Goal: Transaction & Acquisition: Subscribe to service/newsletter

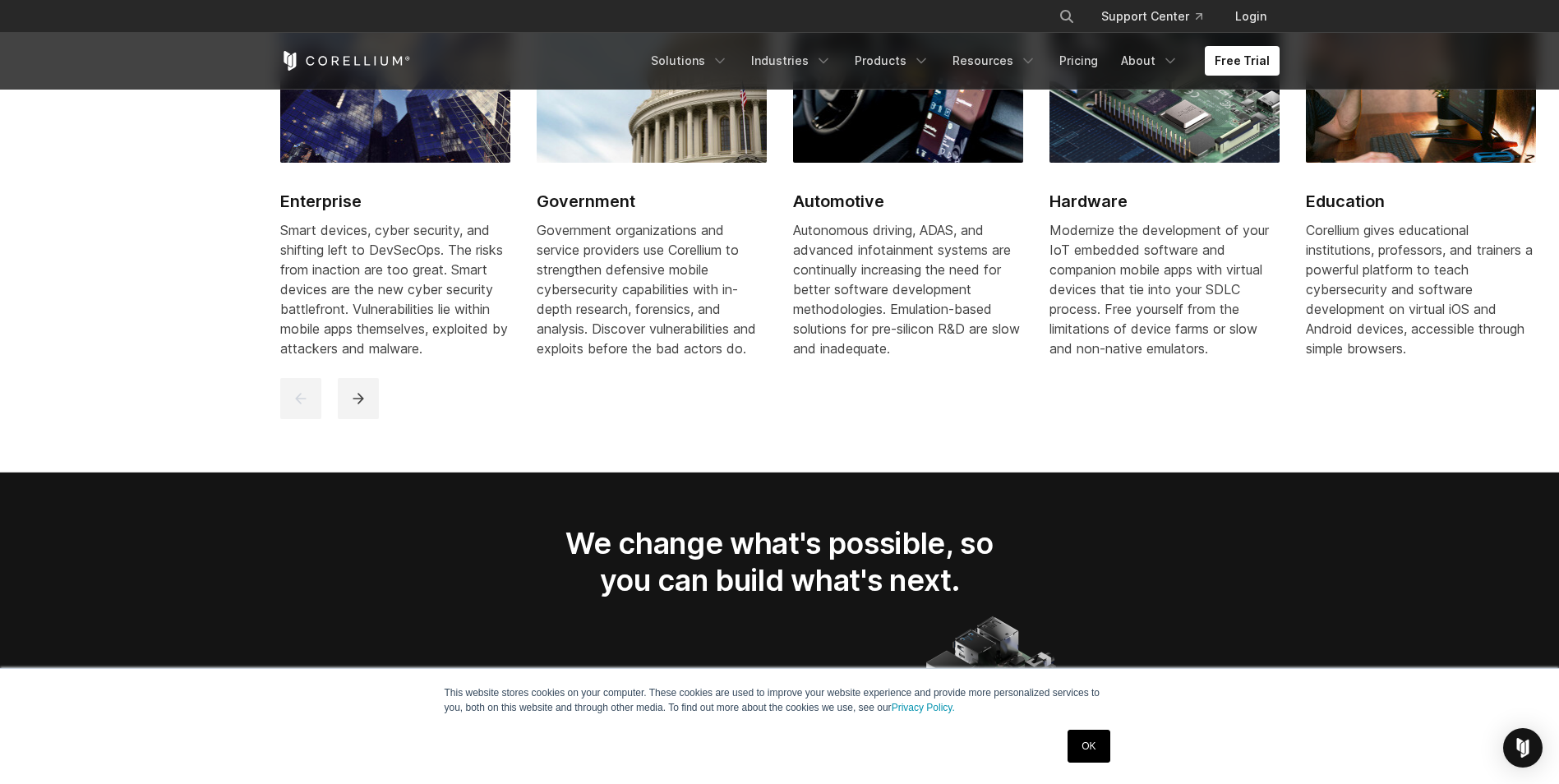
scroll to position [2054, 0]
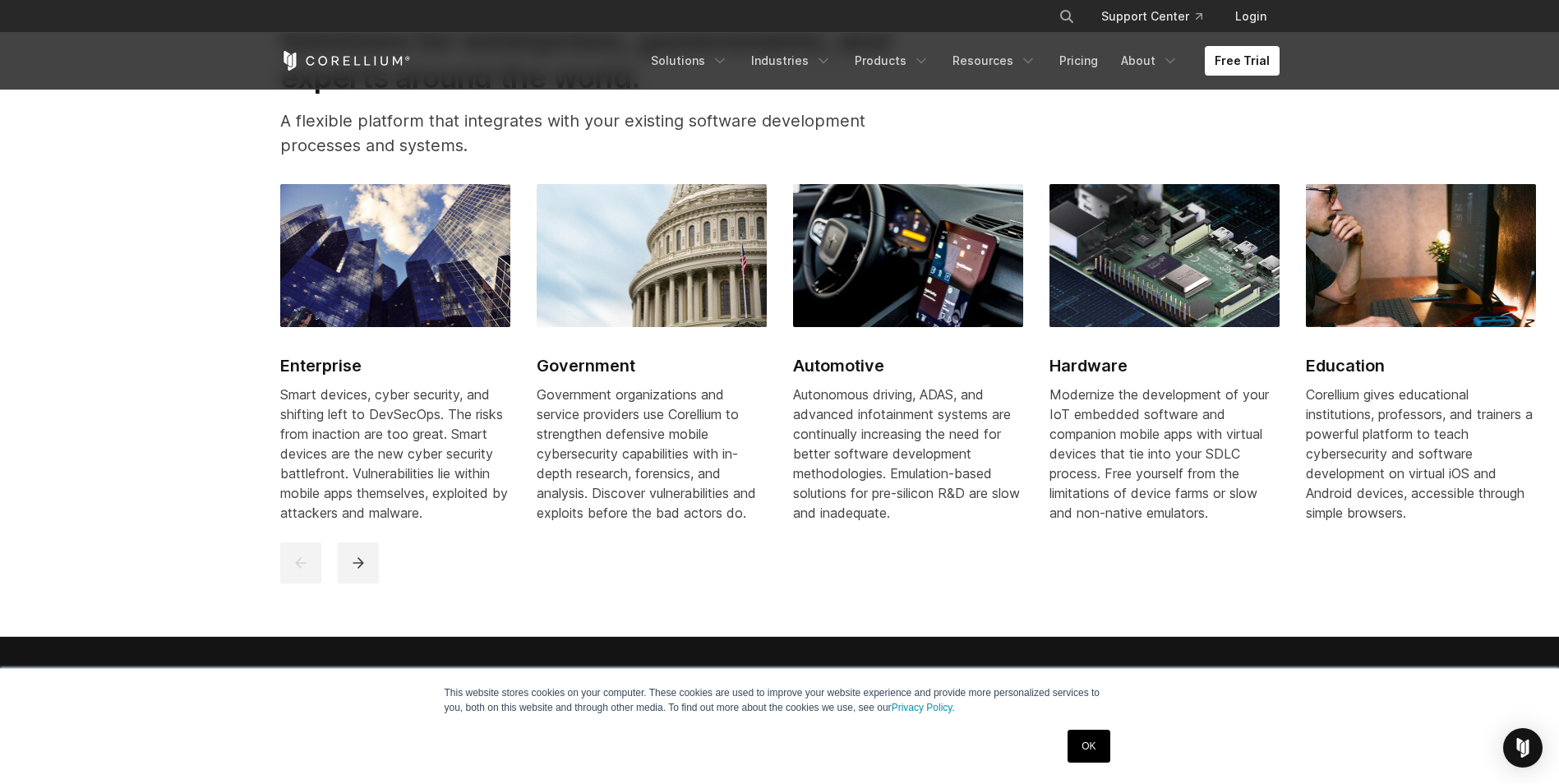
click at [798, 375] on h2 "Automotive" at bounding box center [909, 366] width 230 height 25
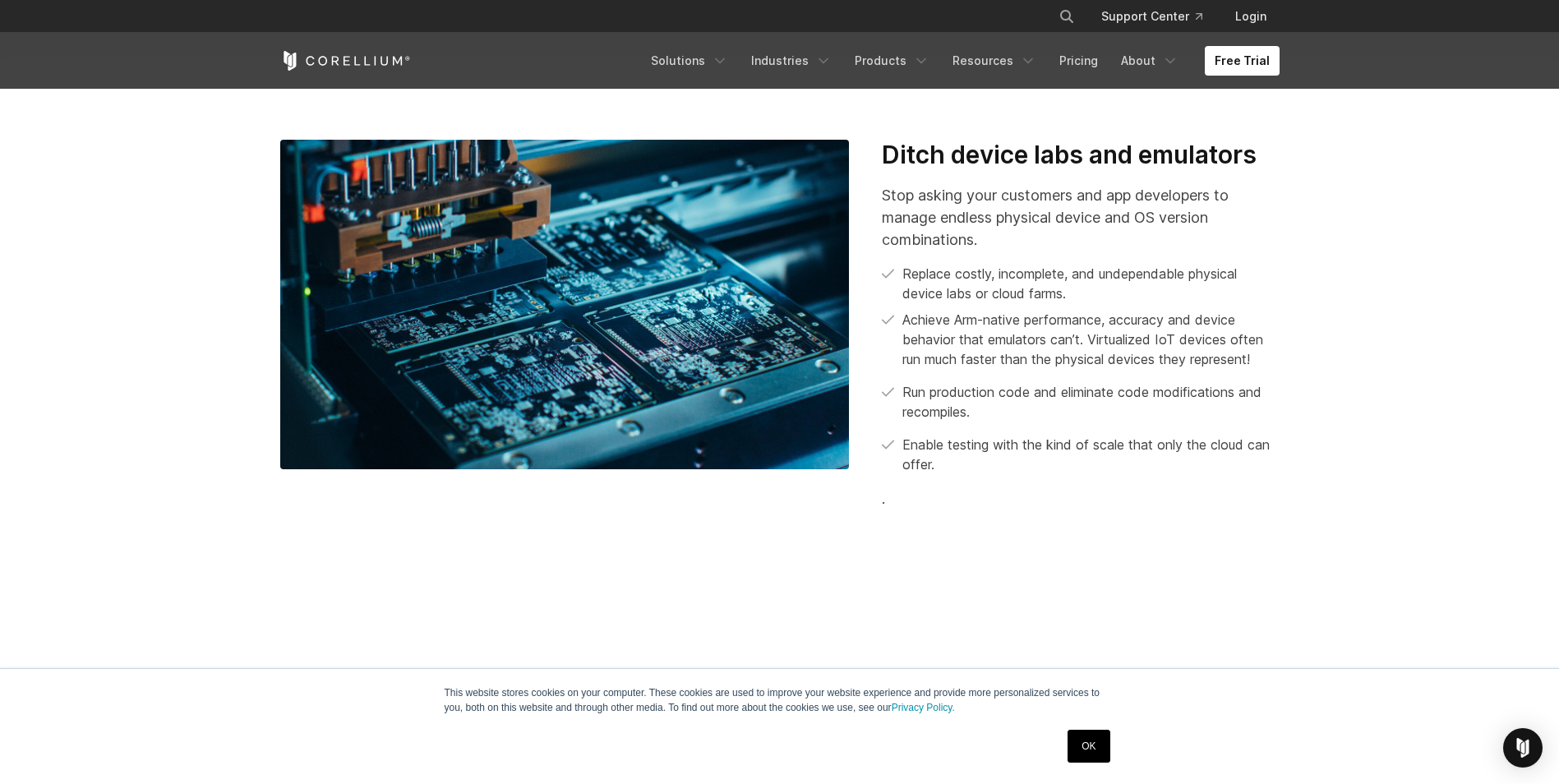
scroll to position [2054, 0]
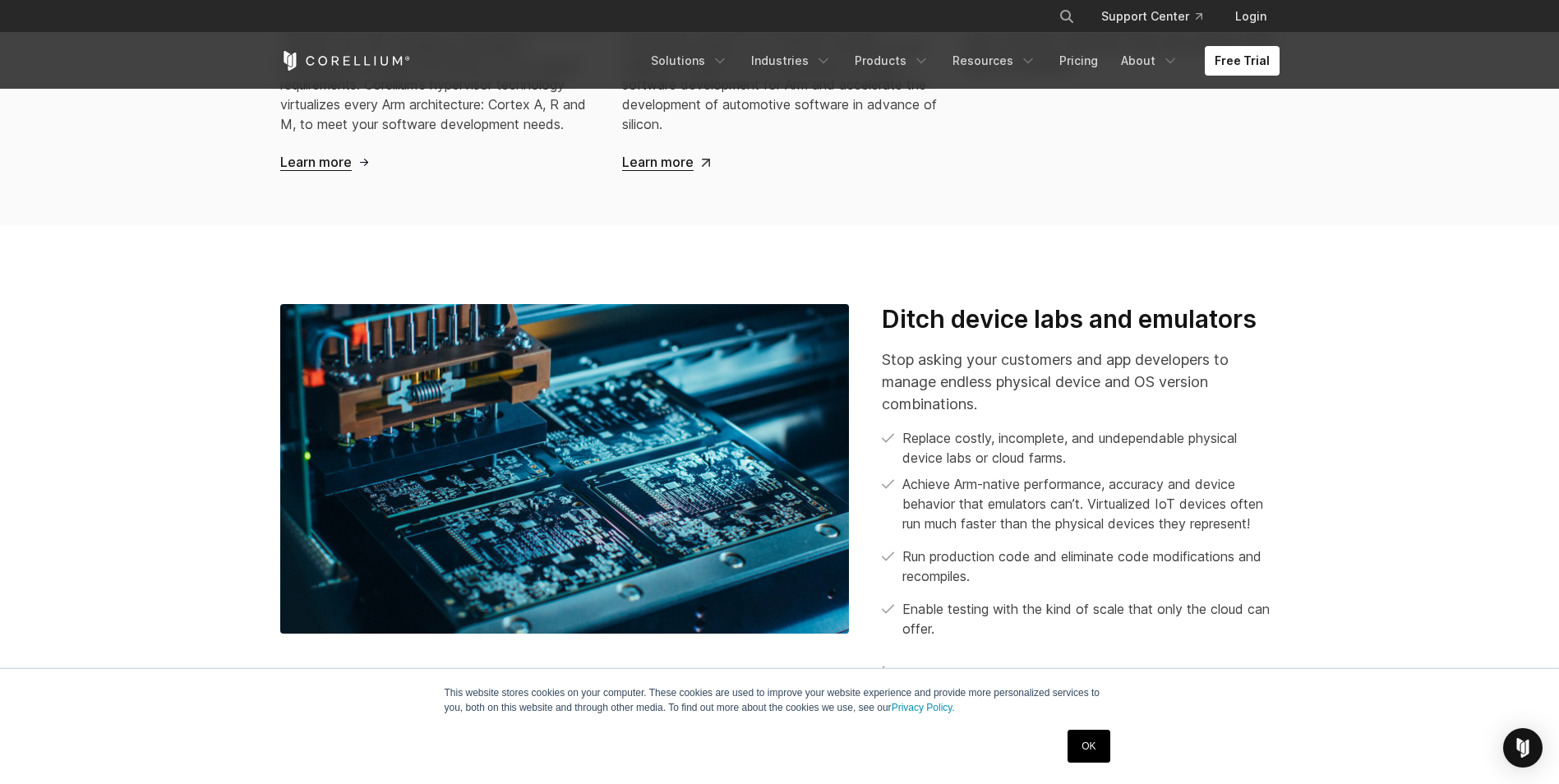
click at [947, 376] on p "Stop asking your customers and app developers to manage endless physical device…" at bounding box center [1080, 381] width 397 height 67
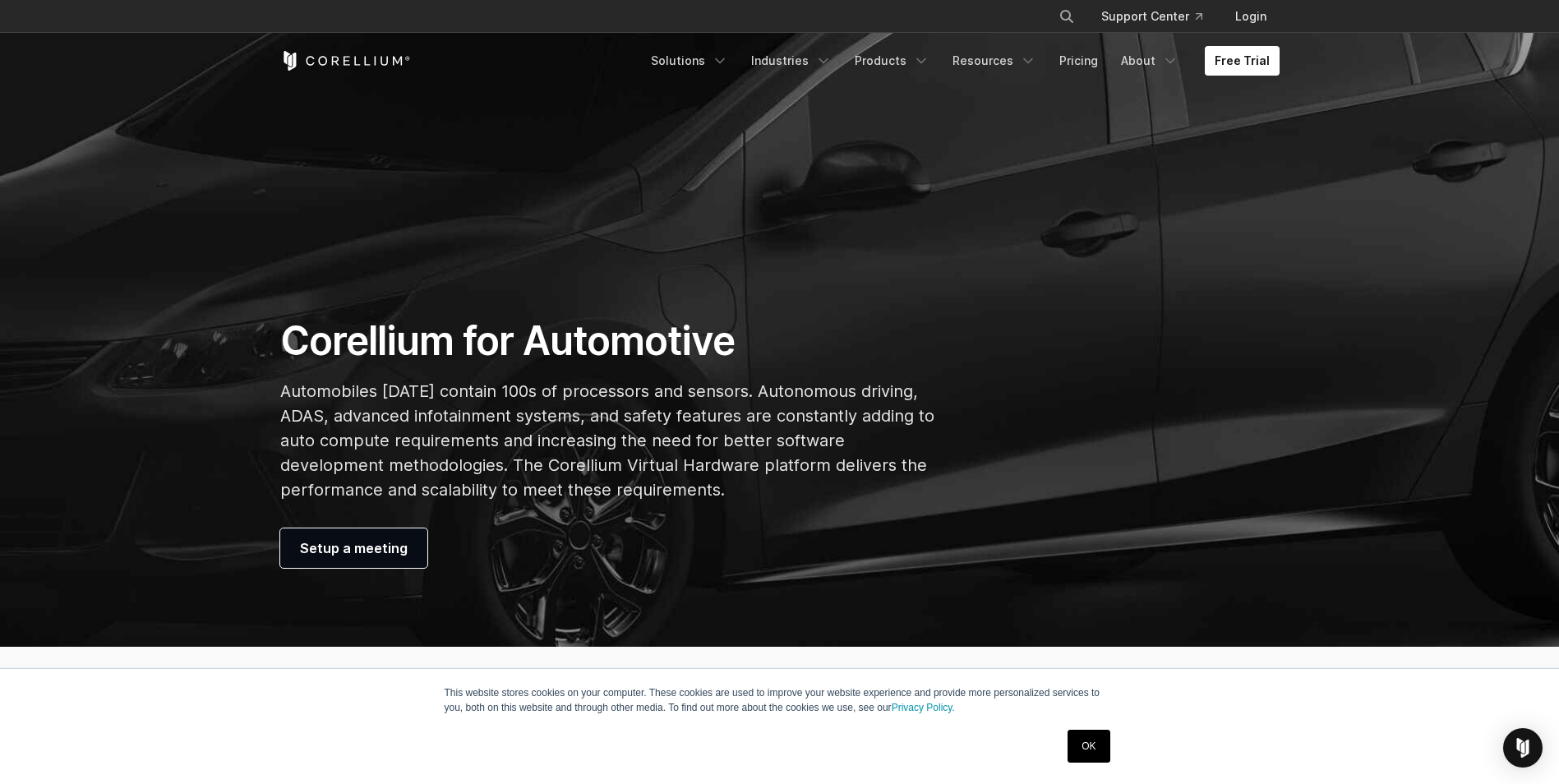
scroll to position [0, 0]
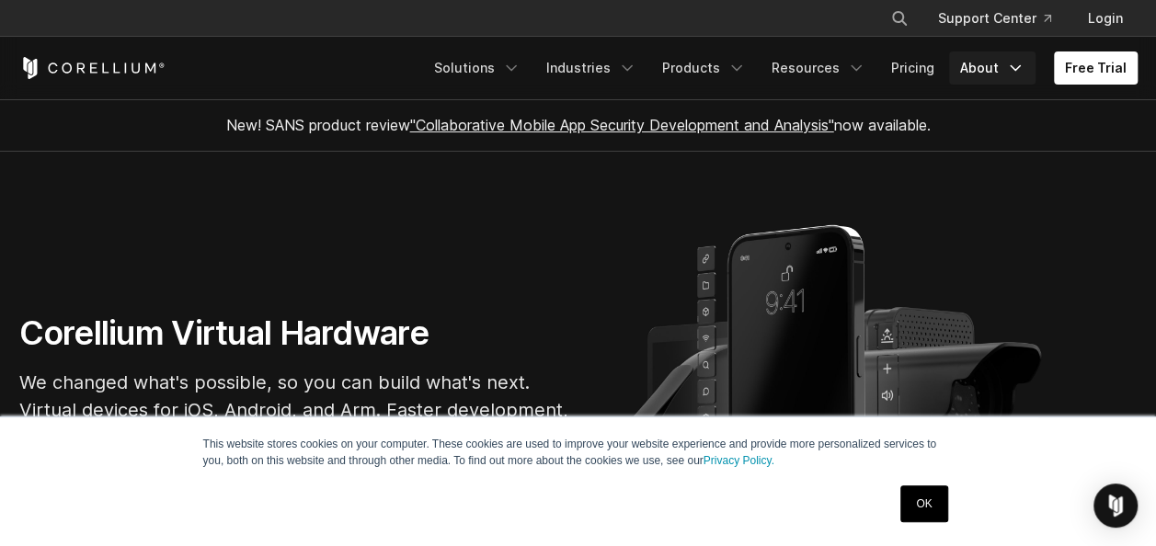
click at [986, 74] on link "About" at bounding box center [992, 68] width 86 height 33
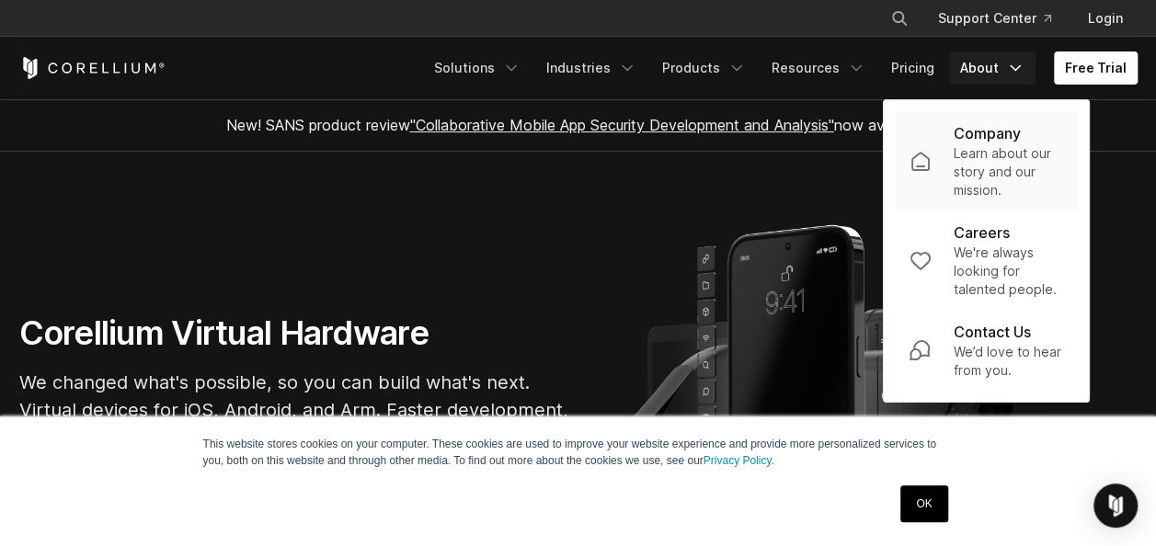
click at [973, 163] on p "Learn about our story and our mission." at bounding box center [1008, 171] width 110 height 55
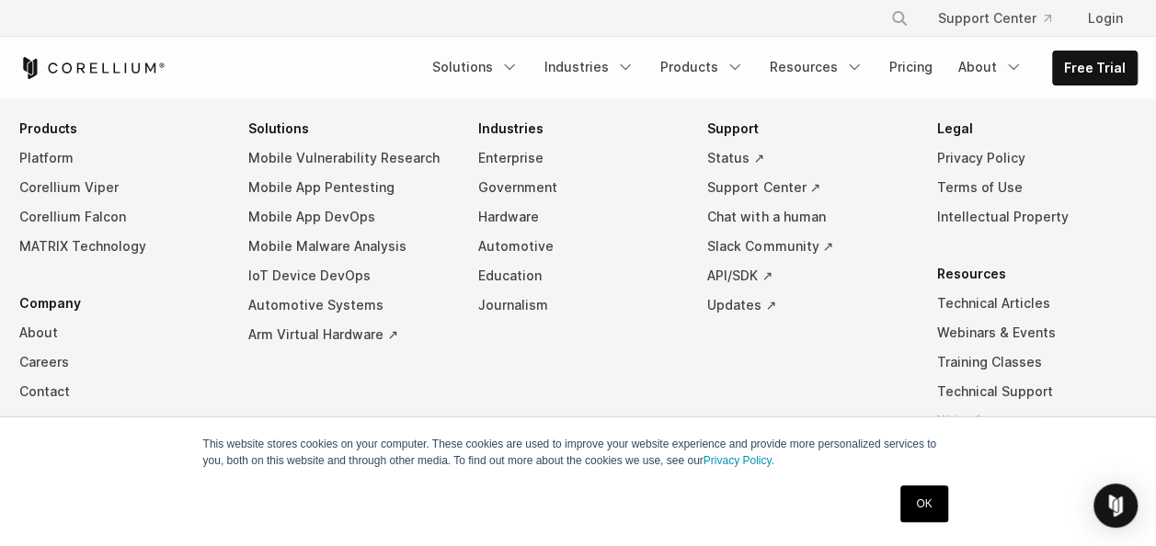
scroll to position [3405, 0]
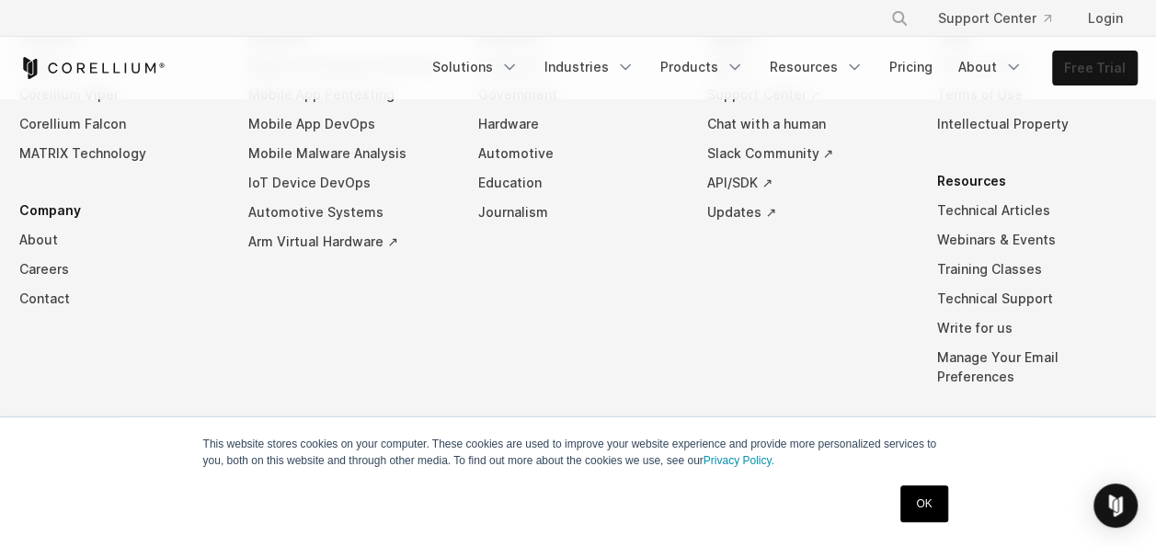
click at [1074, 63] on link "Free Trial" at bounding box center [1095, 68] width 84 height 33
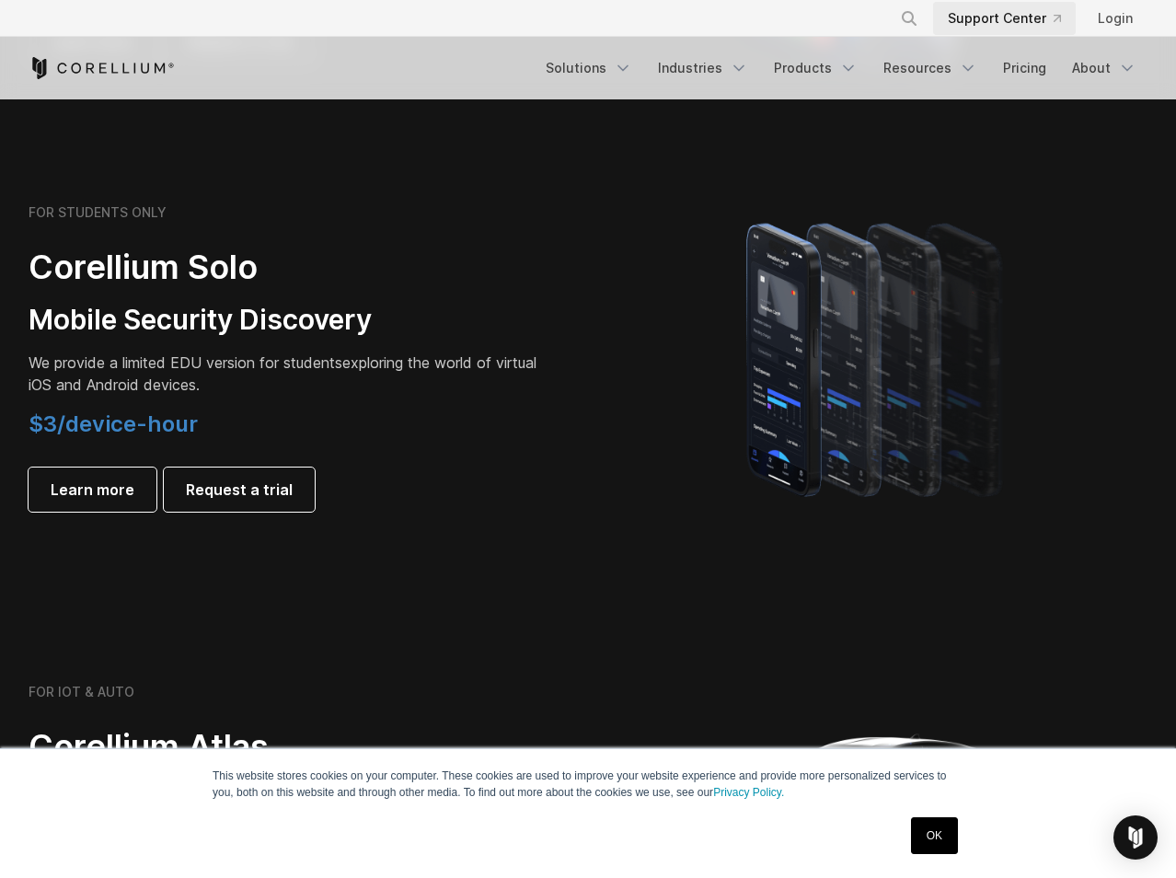
scroll to position [1213, 0]
